Goal: Task Accomplishment & Management: Manage account settings

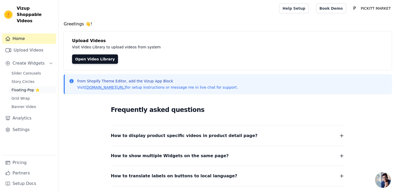
click at [28, 87] on span "Floating-Pop ⭐" at bounding box center [25, 89] width 28 height 5
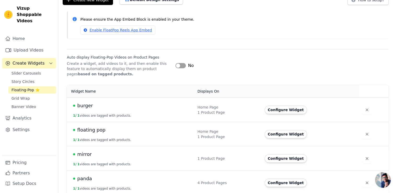
scroll to position [40, 0]
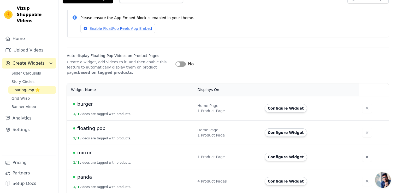
click at [222, 107] on div "Home Page" at bounding box center [227, 105] width 61 height 5
click at [258, 109] on div "1 Product Page" at bounding box center [227, 110] width 61 height 5
click at [271, 110] on button "Configure Widget" at bounding box center [286, 108] width 42 height 8
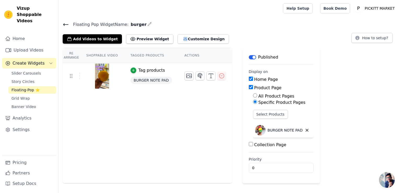
click at [249, 80] on input "Home Page" at bounding box center [251, 79] width 4 height 4
checkbox input "false"
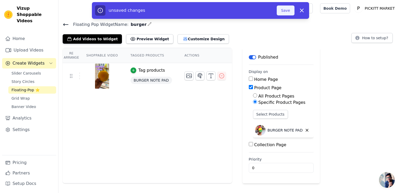
click at [287, 9] on button "Save" at bounding box center [286, 10] width 18 height 10
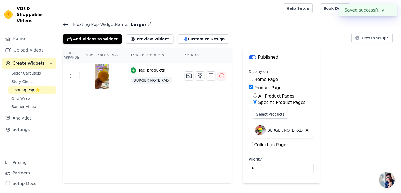
click at [277, 13] on div at bounding box center [170, 8] width 214 height 17
click at [64, 23] on icon at bounding box center [66, 24] width 6 height 6
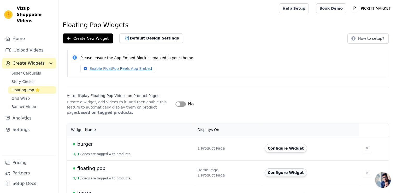
click at [277, 172] on button "Configure Widget" at bounding box center [286, 172] width 42 height 8
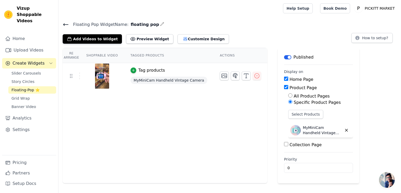
click at [284, 78] on input "Home Page" at bounding box center [286, 79] width 4 height 4
checkbox input "false"
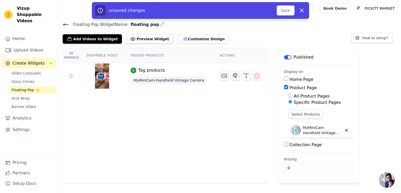
click at [283, 17] on div "unsaved changes Save Dismiss" at bounding box center [200, 10] width 217 height 17
click at [284, 14] on button "Save" at bounding box center [286, 10] width 18 height 10
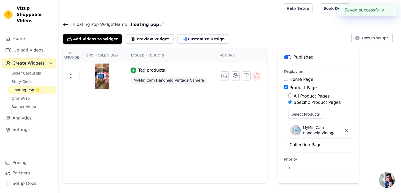
click at [66, 24] on icon at bounding box center [65, 25] width 5 height 2
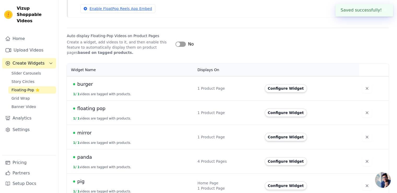
scroll to position [66, 0]
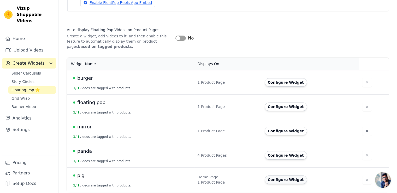
click at [284, 182] on button "Configure Widget" at bounding box center [286, 179] width 42 height 8
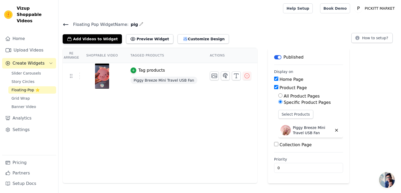
click at [274, 78] on input "Home Page" at bounding box center [276, 79] width 4 height 4
checkbox input "false"
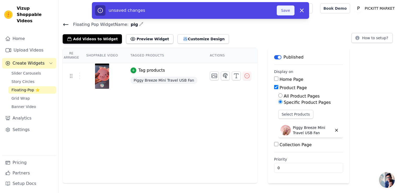
click at [288, 12] on button "Save" at bounding box center [286, 10] width 18 height 10
